Goal: Task Accomplishment & Management: Manage account settings

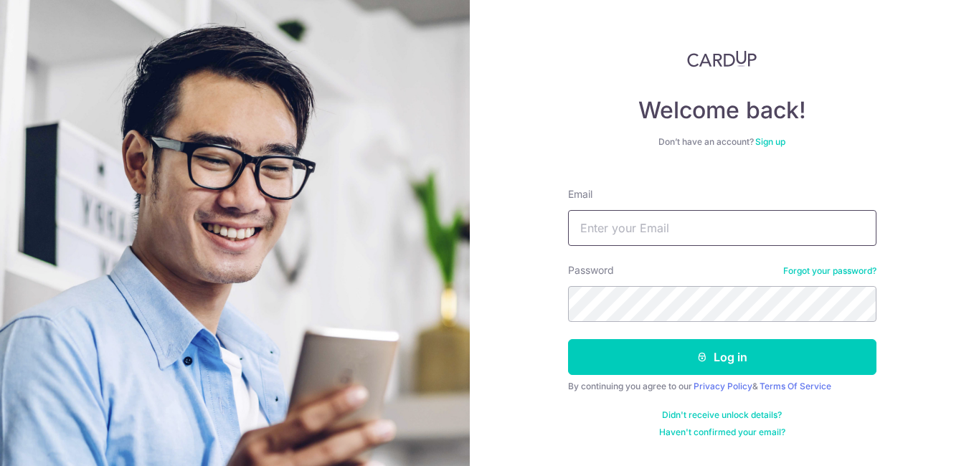
type input "[EMAIL_ADDRESS][DOMAIN_NAME]"
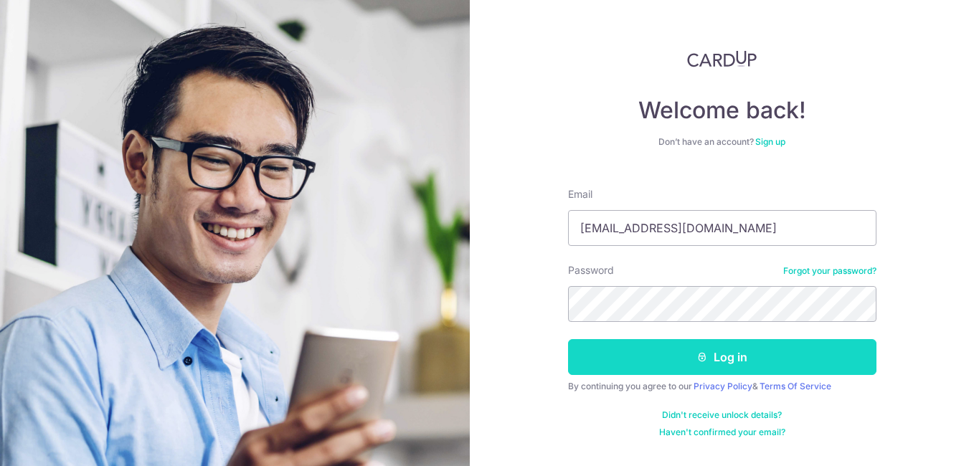
click at [753, 361] on button "Log in" at bounding box center [722, 357] width 308 height 36
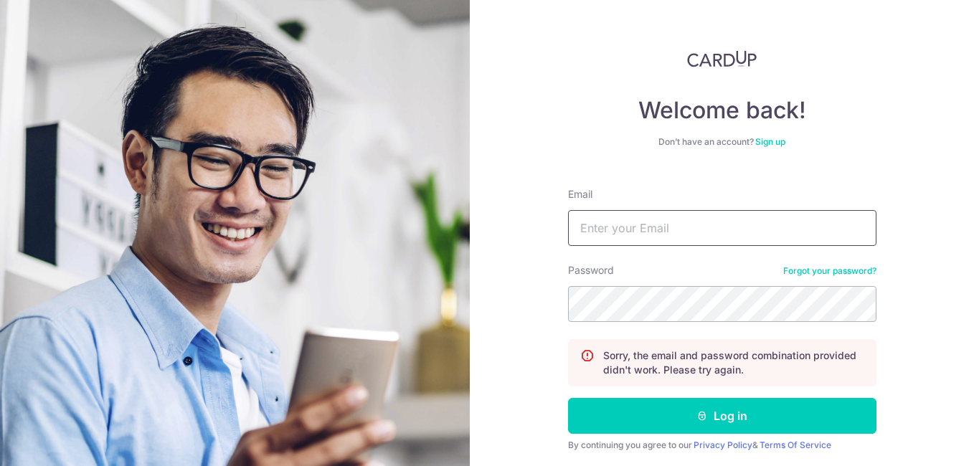
click at [691, 212] on div "Email" at bounding box center [722, 216] width 308 height 59
click at [691, 212] on input "Email" at bounding box center [722, 228] width 308 height 36
type input "danishafiqah1505@gmail.com"
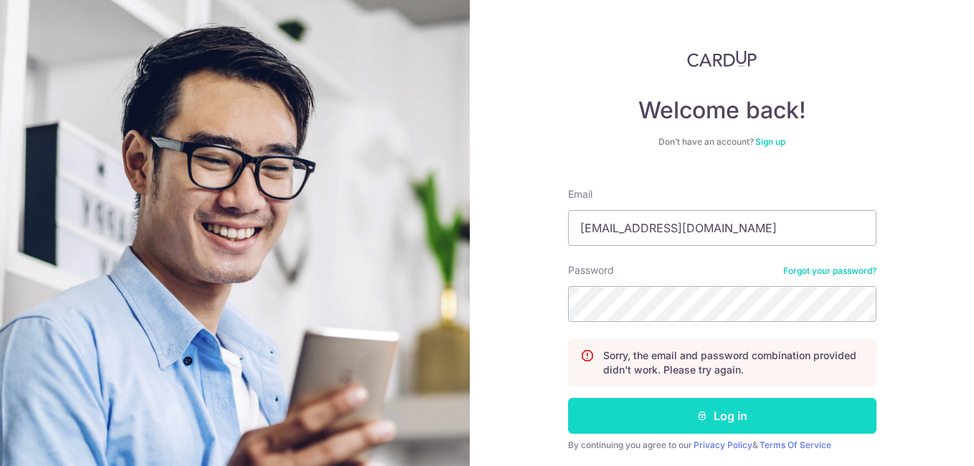
click at [760, 409] on button "Log in" at bounding box center [722, 416] width 308 height 36
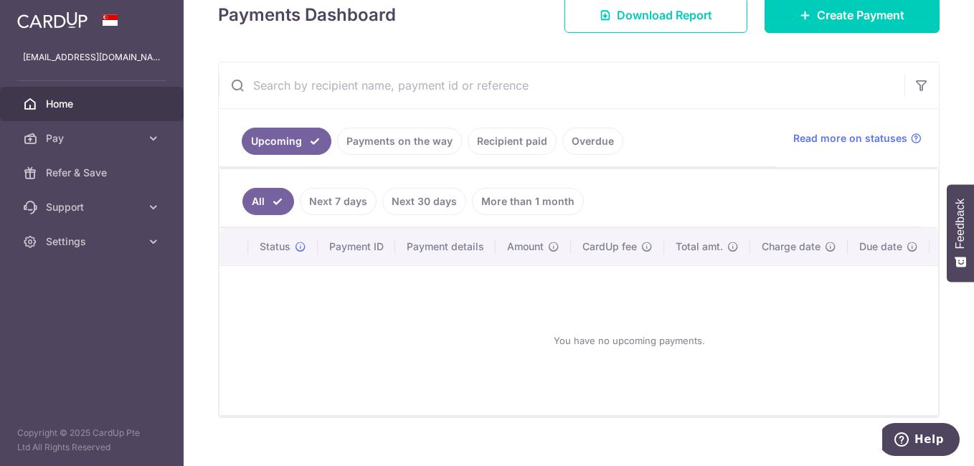
click at [343, 204] on link "Next 7 days" at bounding box center [338, 201] width 77 height 27
click at [247, 197] on link "All" at bounding box center [258, 201] width 32 height 27
click at [405, 146] on link "Payments on the way" at bounding box center [399, 141] width 125 height 27
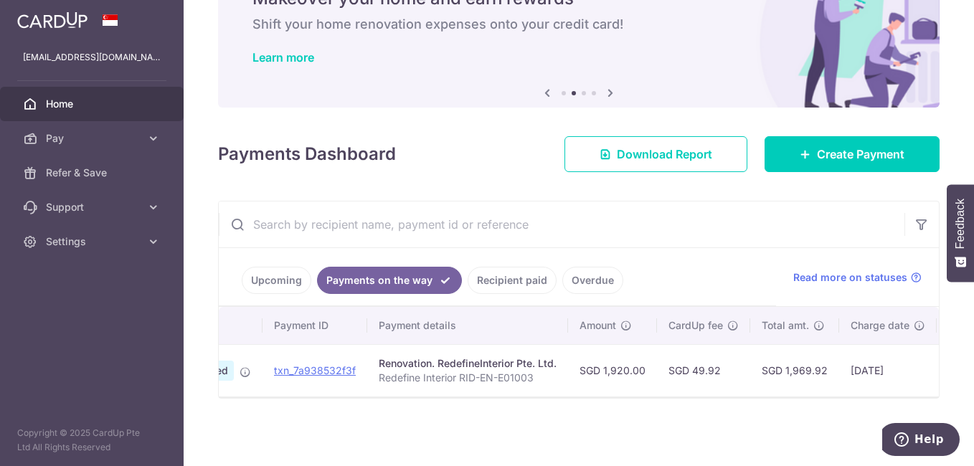
scroll to position [0, 105]
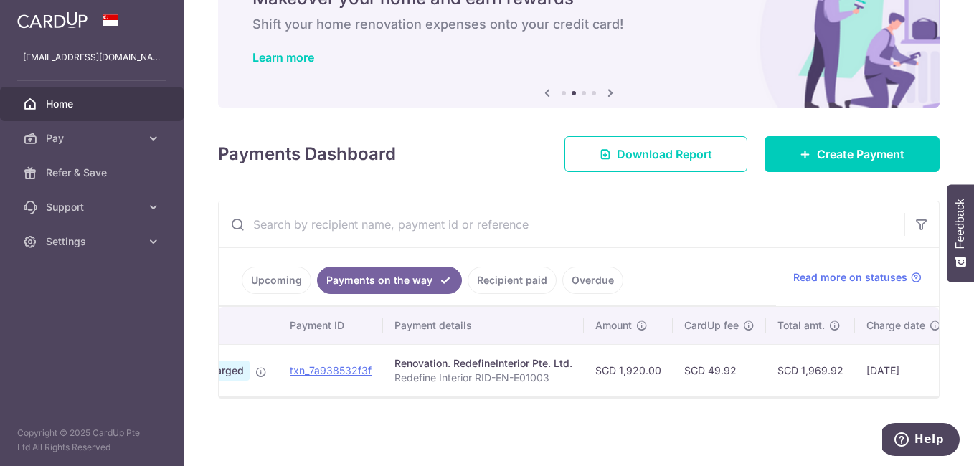
click at [511, 275] on link "Recipient paid" at bounding box center [512, 280] width 89 height 27
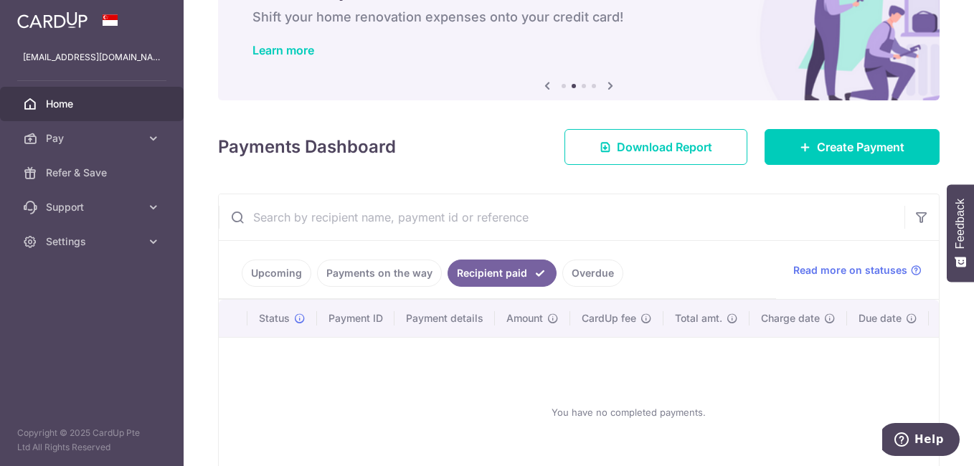
click at [404, 264] on link "Payments on the way" at bounding box center [379, 273] width 125 height 27
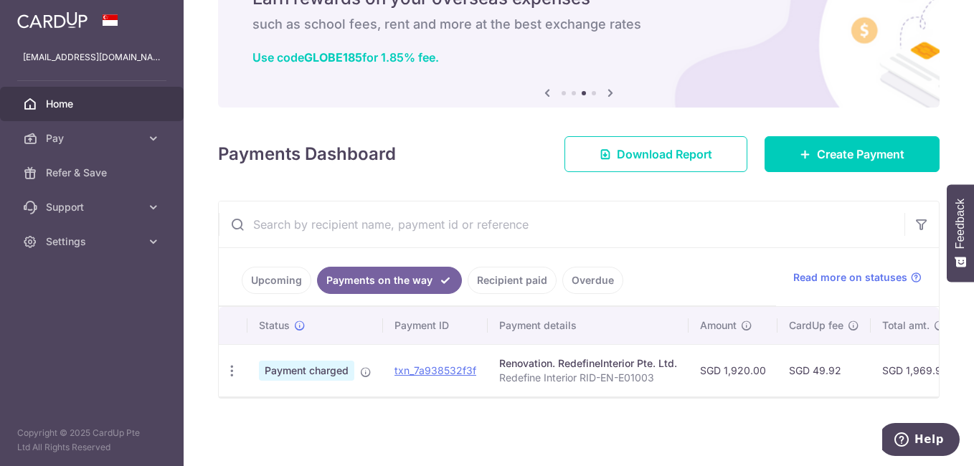
click at [606, 235] on input "text" at bounding box center [562, 224] width 686 height 46
click at [637, 146] on span "Download Report" at bounding box center [664, 154] width 95 height 17
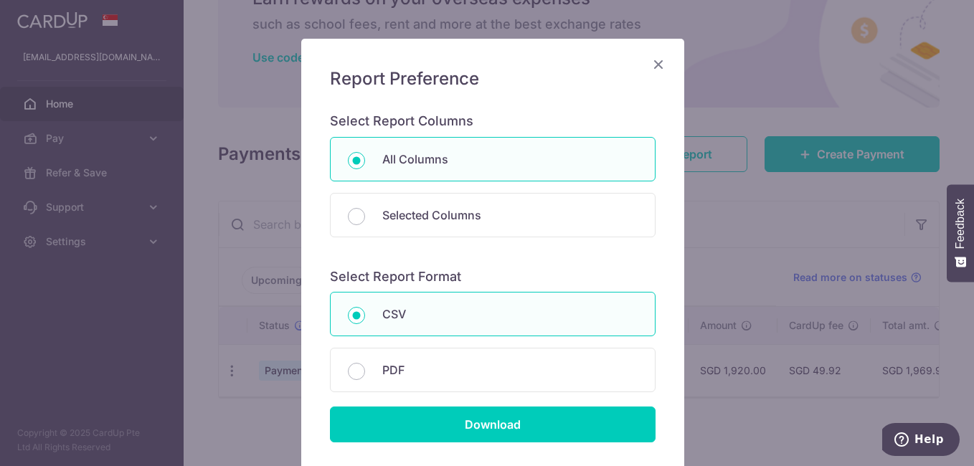
scroll to position [143, 0]
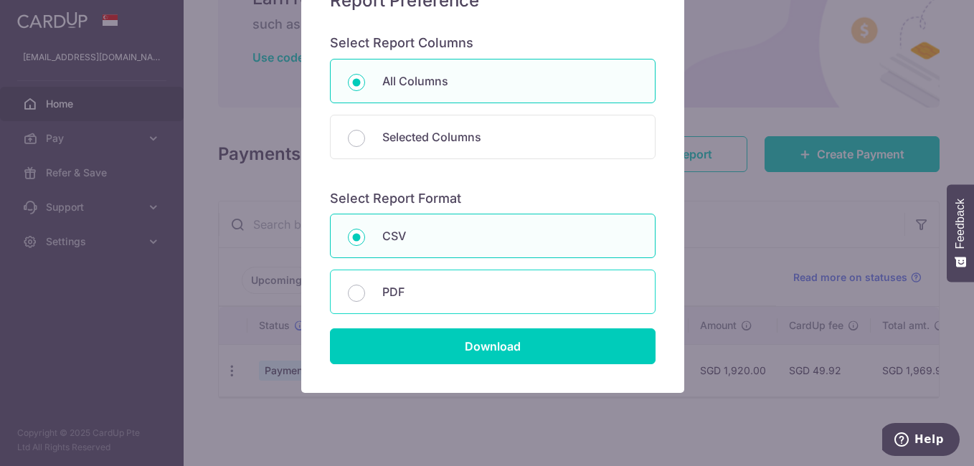
click at [558, 298] on p "PDF" at bounding box center [509, 291] width 255 height 17
click at [365, 298] on input "PDF" at bounding box center [356, 293] width 17 height 17
radio input "false"
radio input "true"
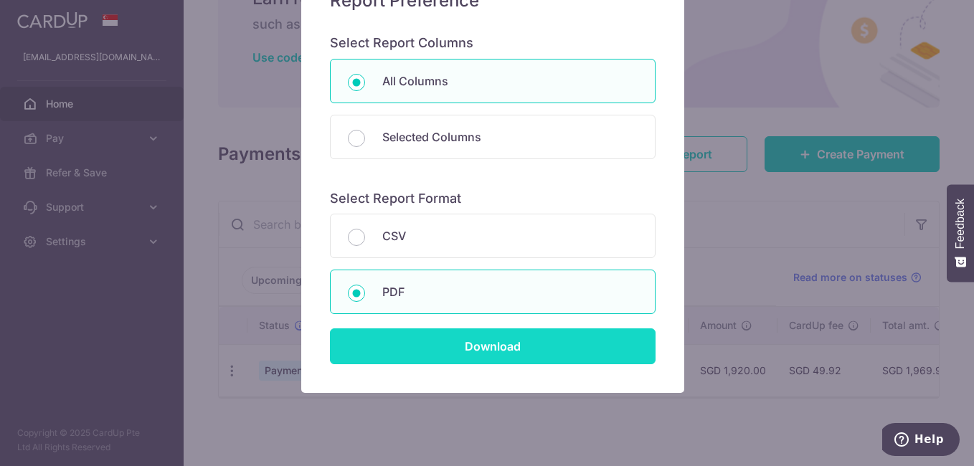
click at [551, 338] on input "Download" at bounding box center [493, 346] width 326 height 36
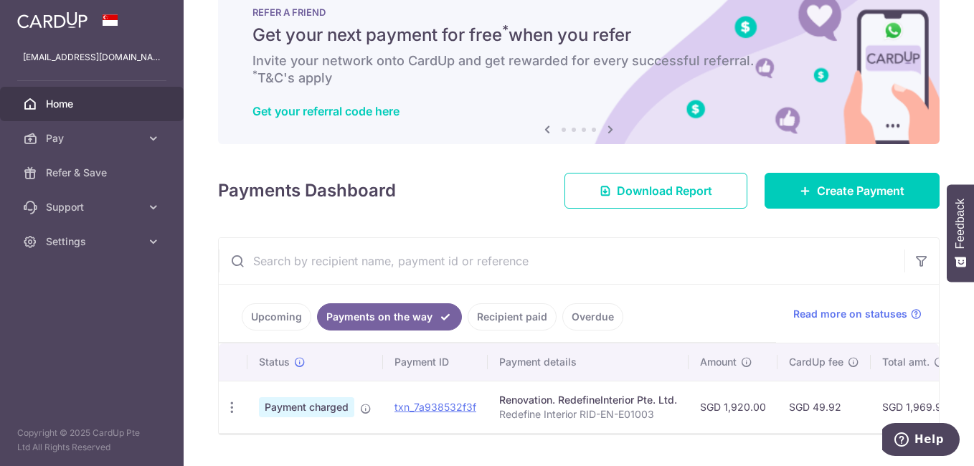
scroll to position [0, 0]
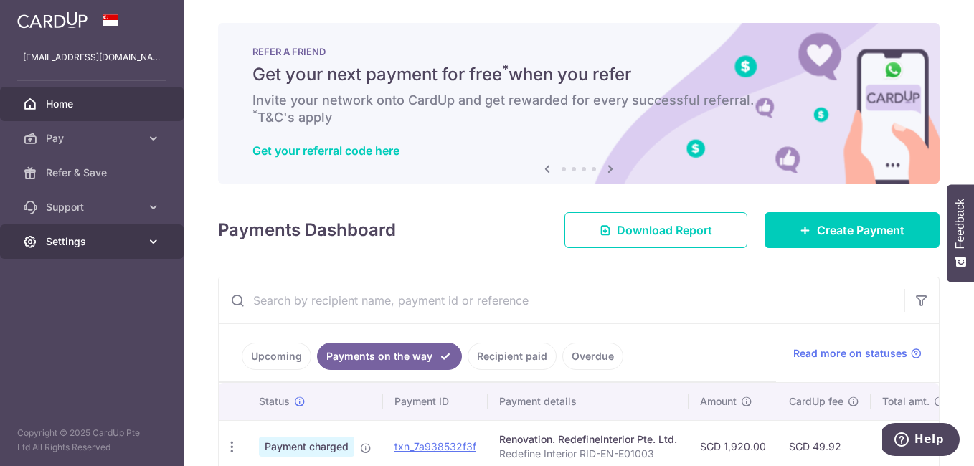
click at [98, 244] on span "Settings" at bounding box center [93, 241] width 95 height 14
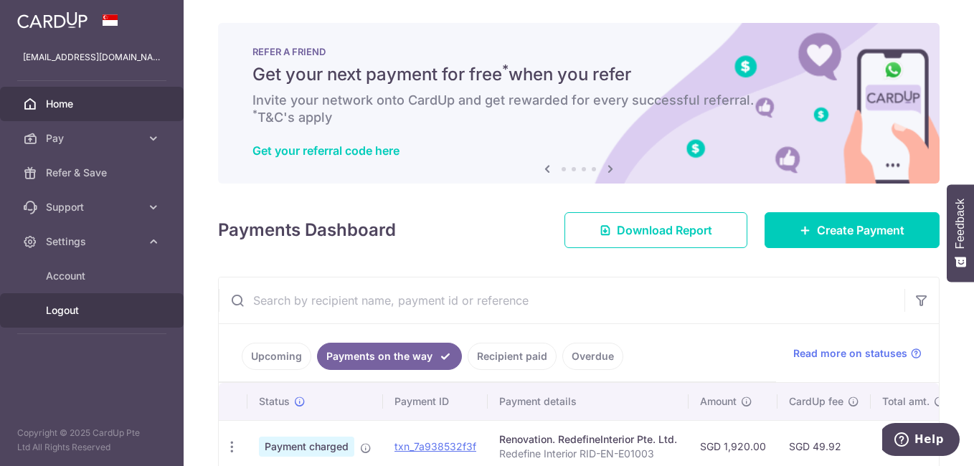
click at [93, 310] on span "Logout" at bounding box center [93, 310] width 95 height 14
